Goal: Task Accomplishment & Management: Manage account settings

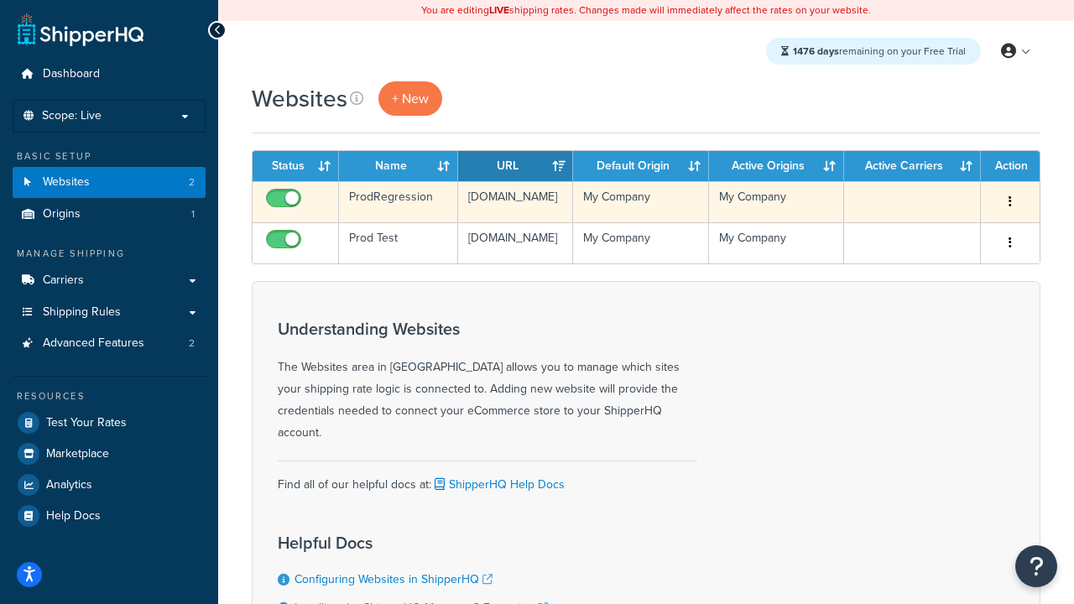
click at [1010, 202] on icon "button" at bounding box center [1010, 202] width 3 height 12
click at [0, 0] on link "Delete" at bounding box center [0, 0] width 0 height 0
